Goal: Task Accomplishment & Management: Use online tool/utility

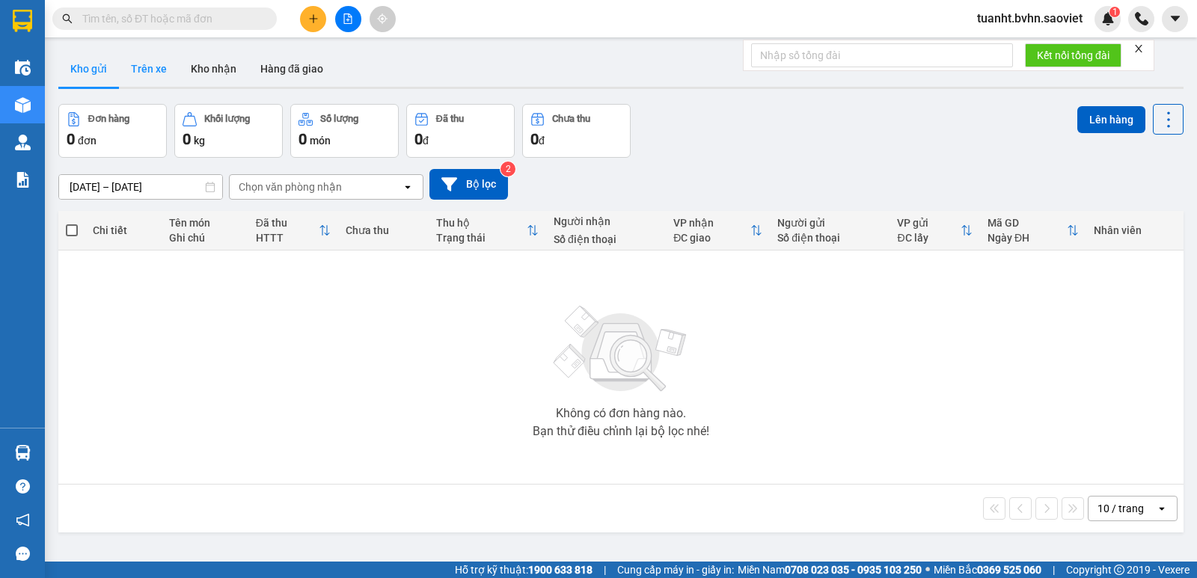
click at [149, 76] on button "Trên xe" at bounding box center [149, 69] width 60 height 36
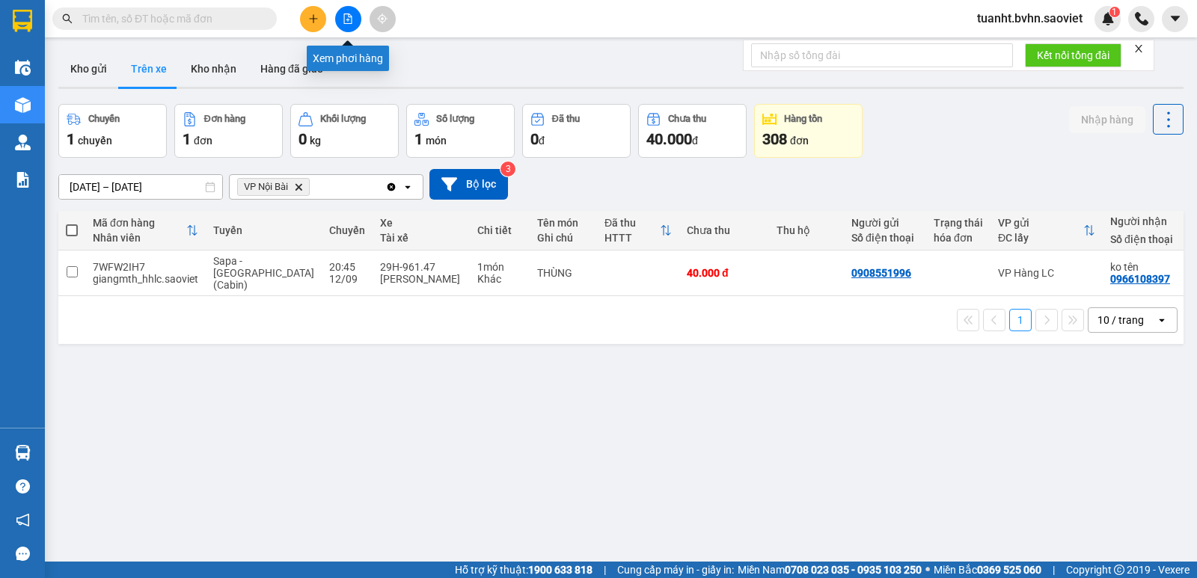
click at [355, 19] on button at bounding box center [348, 19] width 26 height 26
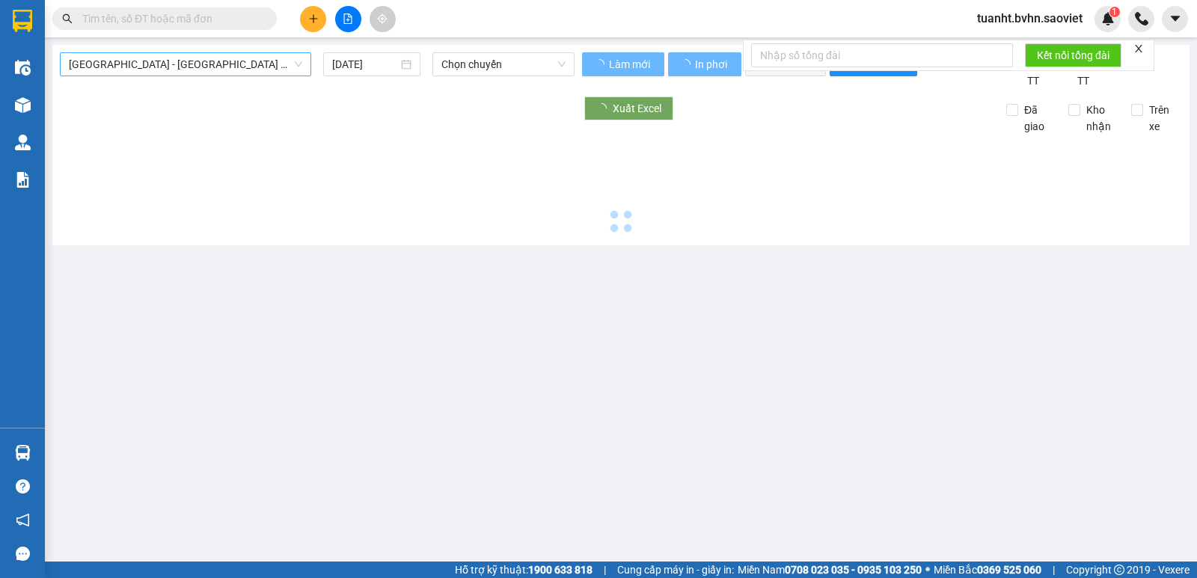
type input "[DATE]"
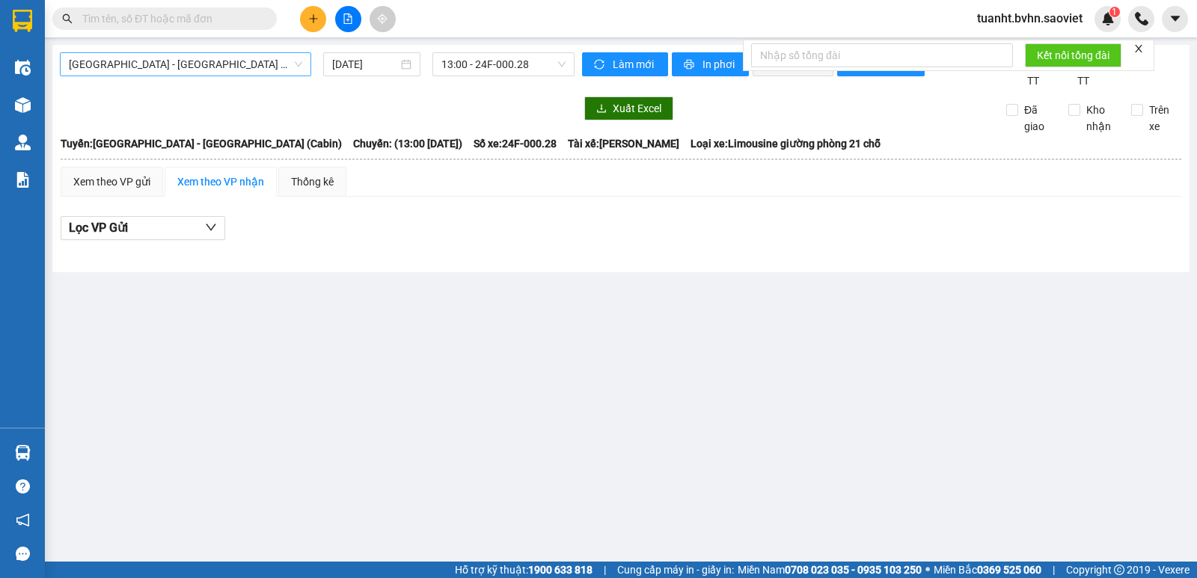
click at [253, 61] on span "[GEOGRAPHIC_DATA] - [GEOGRAPHIC_DATA] (Cabin)" at bounding box center [185, 64] width 233 height 22
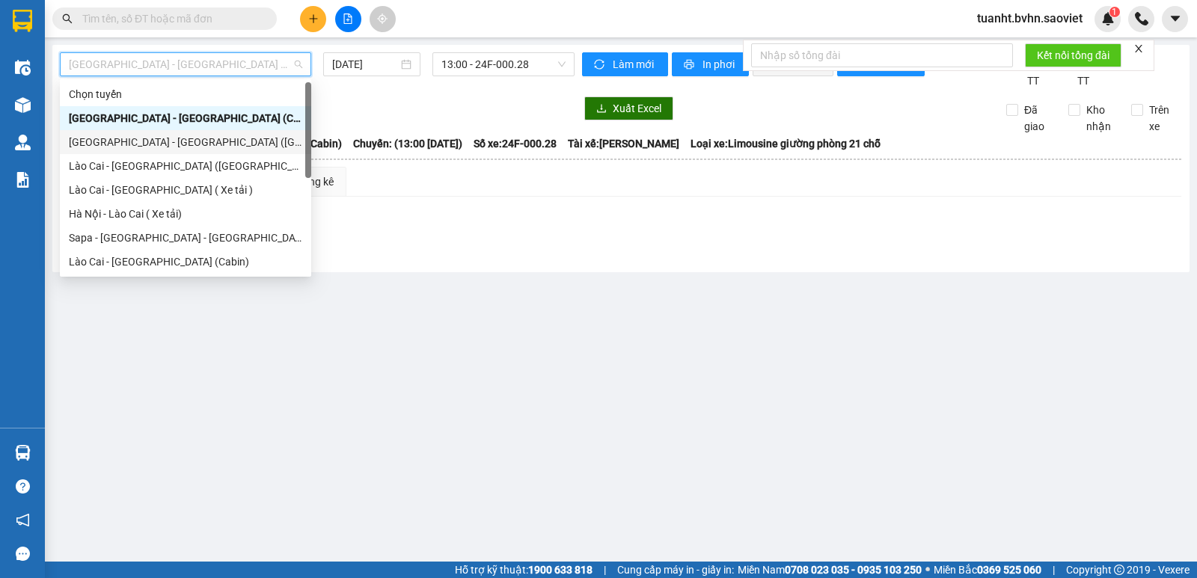
scroll to position [75, 0]
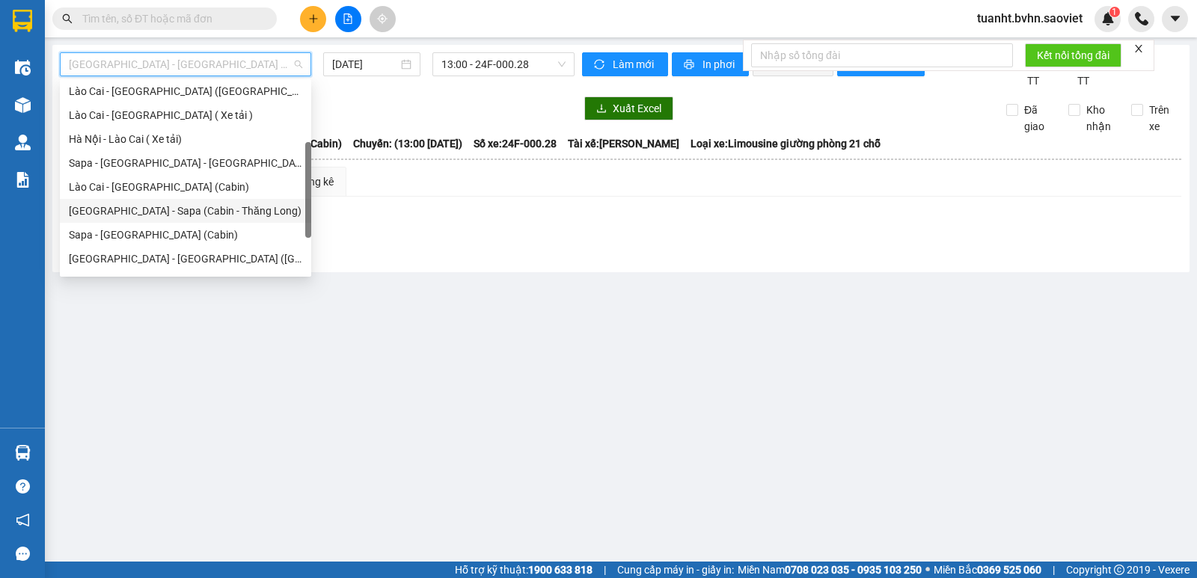
click at [217, 204] on div "[GEOGRAPHIC_DATA] - Sapa (Cabin - Thăng Long)" at bounding box center [185, 211] width 233 height 16
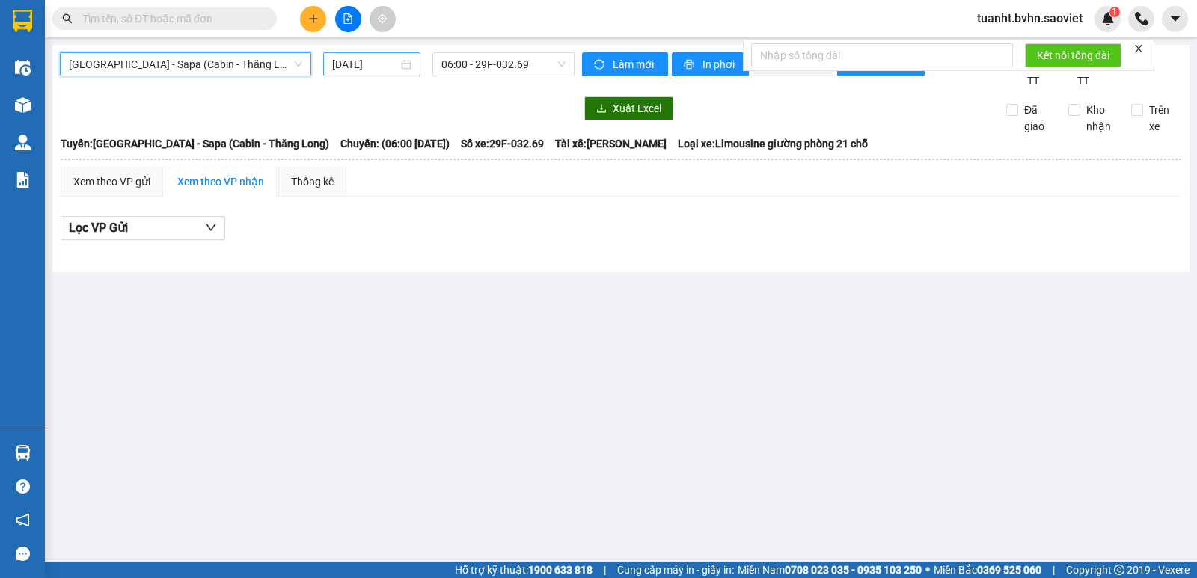
click at [343, 58] on input "[DATE]" at bounding box center [365, 64] width 67 height 16
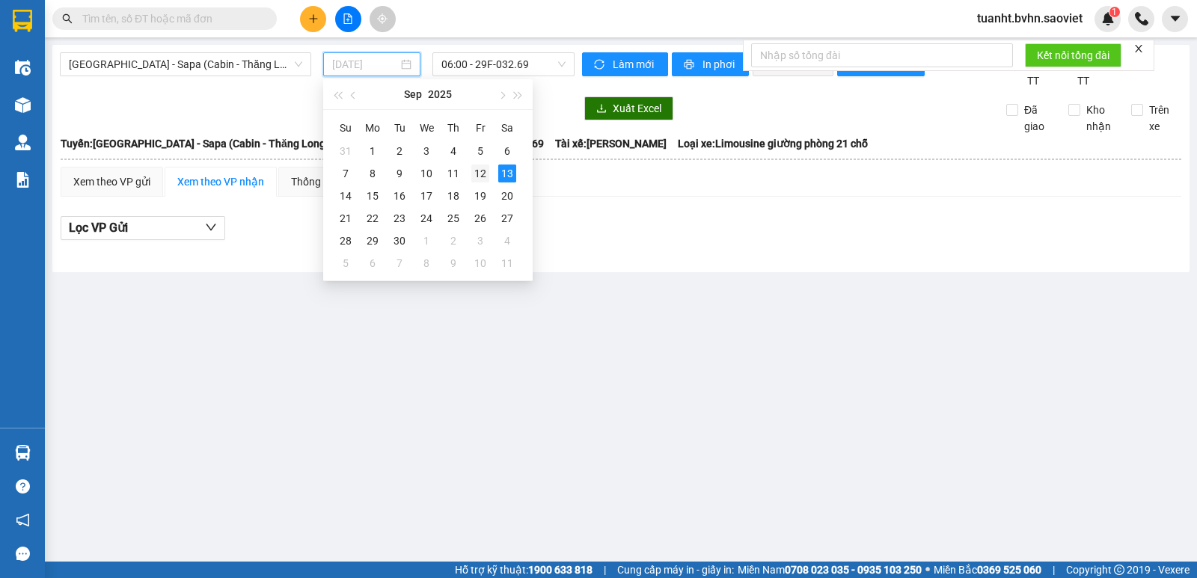
click at [484, 170] on div "12" at bounding box center [480, 174] width 18 height 18
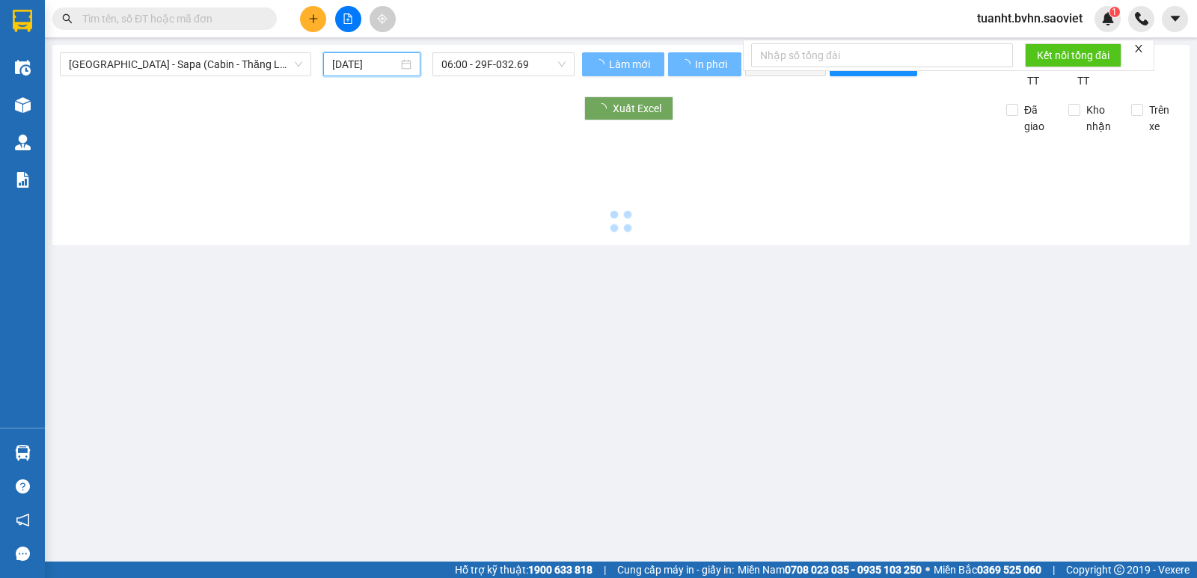
type input "[DATE]"
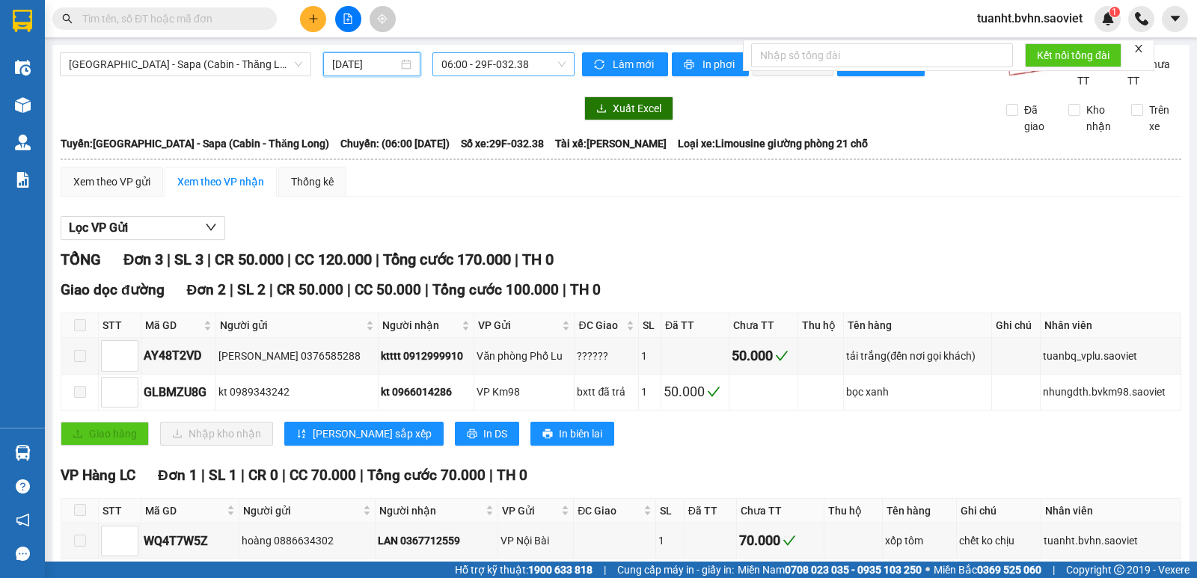
click at [501, 65] on span "06:00 - 29F-032.38" at bounding box center [502, 64] width 123 height 22
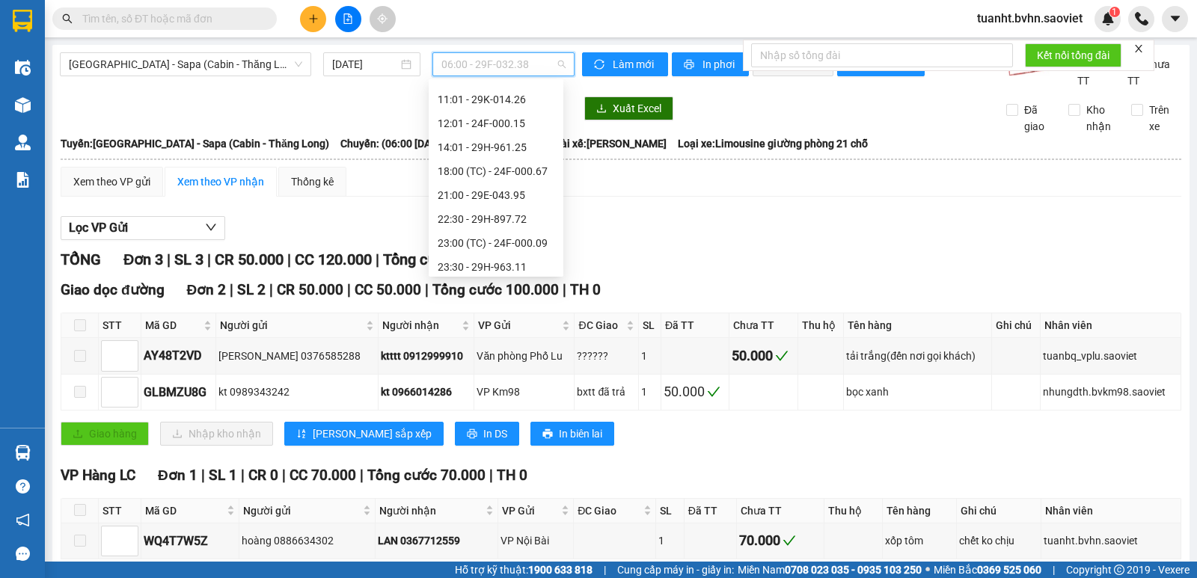
scroll to position [239, 0]
click at [510, 258] on div "23:59 - 29H-898.91" at bounding box center [496, 262] width 117 height 16
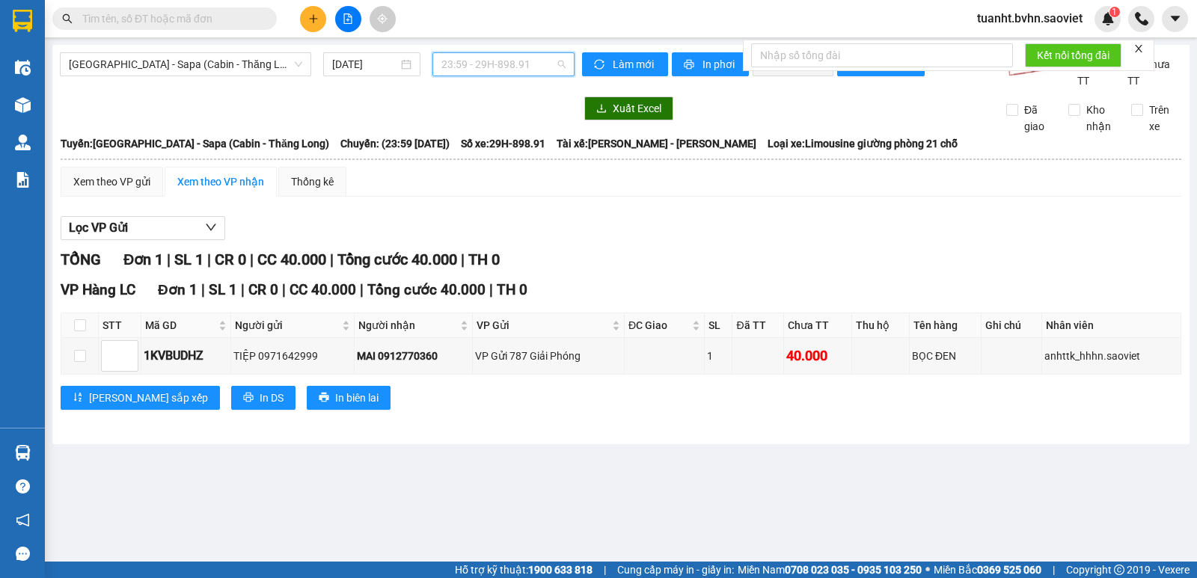
click at [504, 64] on span "23:59 - 29H-898.91" at bounding box center [502, 64] width 123 height 22
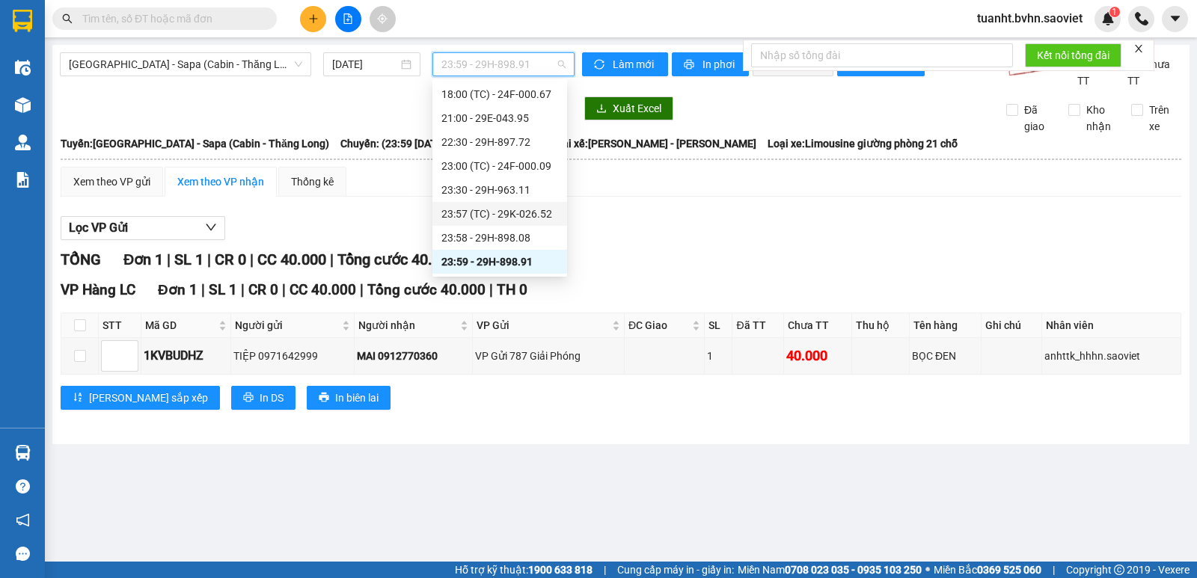
click at [515, 212] on div "23:57 (TC) - 29K-026.52" at bounding box center [499, 214] width 117 height 16
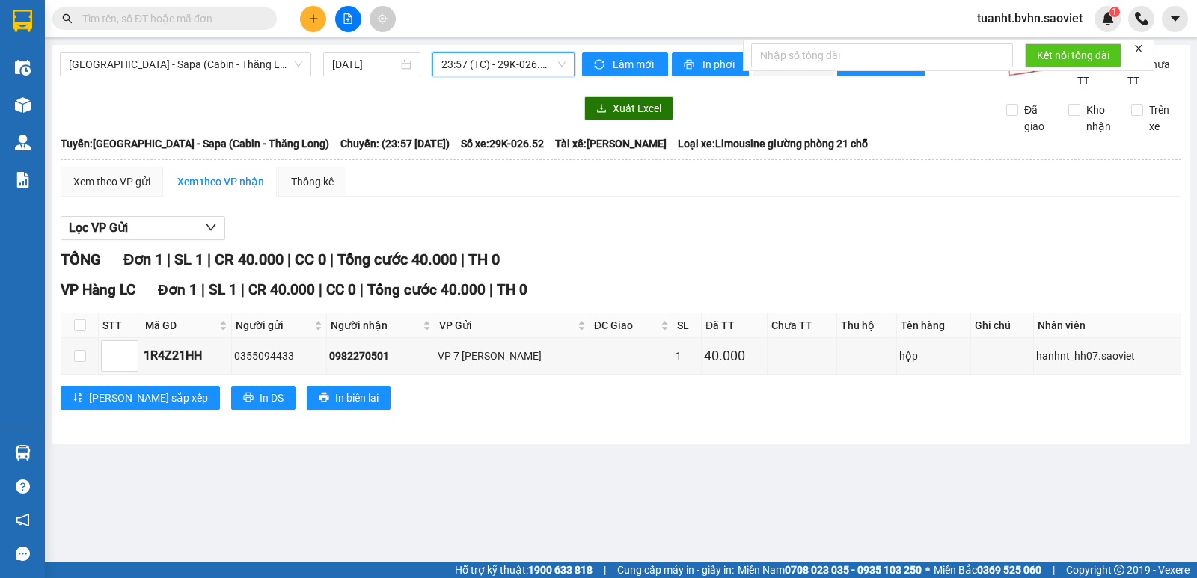
click at [511, 66] on span "23:57 (TC) - 29K-026.52" at bounding box center [502, 64] width 123 height 22
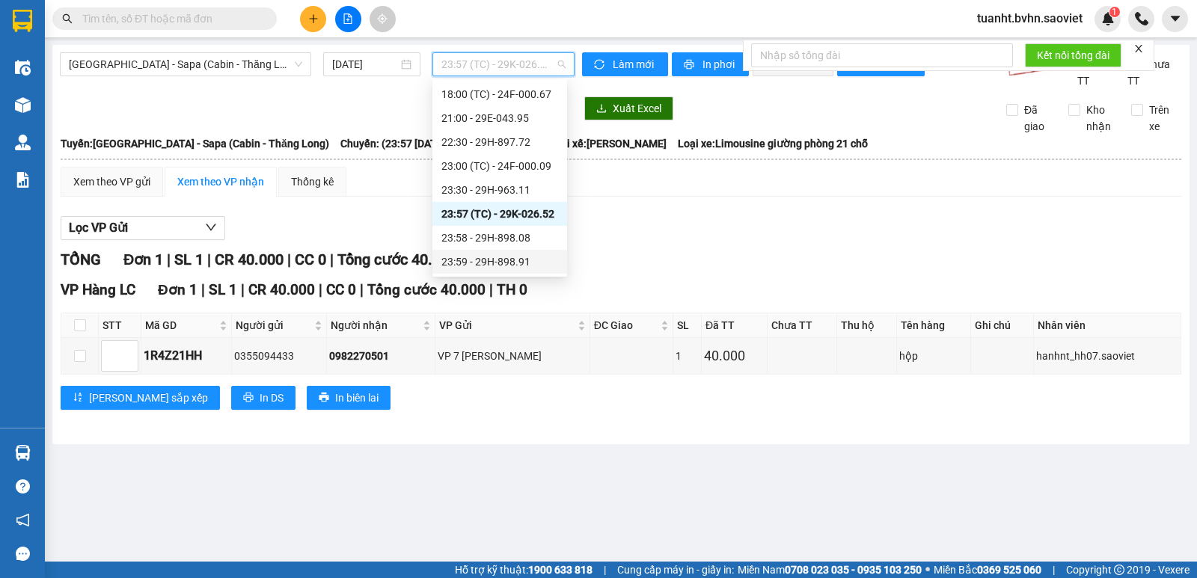
click at [491, 257] on div "23:59 - 29H-898.91" at bounding box center [499, 262] width 117 height 16
